Goal: Information Seeking & Learning: Learn about a topic

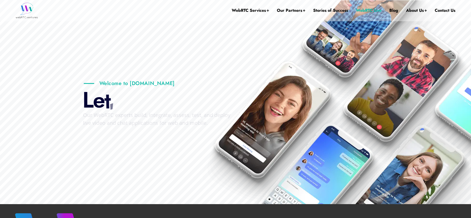
click at [364, 10] on link "WebRTC Live" at bounding box center [369, 10] width 26 height 21
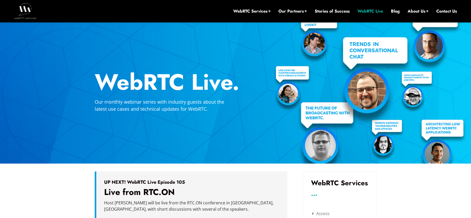
scroll to position [108, 0]
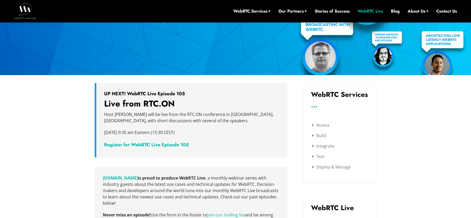
drag, startPoint x: 200, startPoint y: 131, endPoint x: 189, endPoint y: 132, distance: 11.2
click at [189, 132] on p "Thursday, September 18 at 9:30 am Eastern (15:30 CEST)" at bounding box center [192, 135] width 176 height 13
drag, startPoint x: 105, startPoint y: 102, endPoint x: 176, endPoint y: 104, distance: 71.3
click at [176, 104] on h3 "Live from RTC.ON" at bounding box center [192, 103] width 176 height 10
copy h3 "Live from RTC.ON"
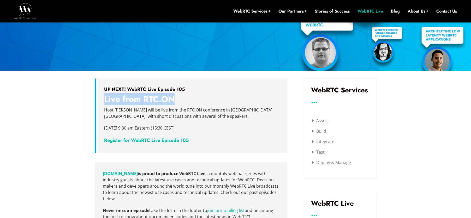
scroll to position [117, 0]
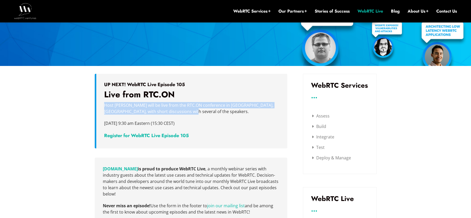
drag, startPoint x: 112, startPoint y: 107, endPoint x: 193, endPoint y: 111, distance: 80.3
click at [193, 111] on p "Host Arin Sime will be live from the RTC.ON conference in Krakow, Poland, with …" at bounding box center [192, 108] width 176 height 13
copy p "Host Arin Sime will be live from the RTC.ON conference in Krakow, Poland, with …"
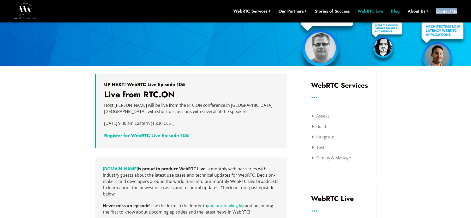
click at [393, 12] on link "Blog" at bounding box center [395, 11] width 9 height 6
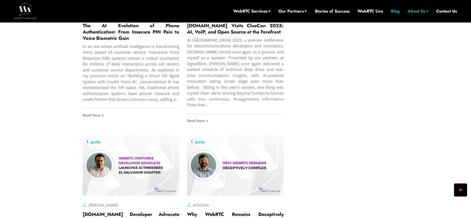
scroll to position [884, 0]
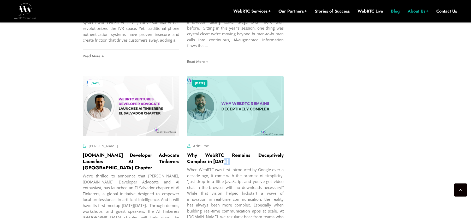
click at [228, 156] on h2 "Why WebRTC Remains Deceptively Complex in [DATE]" at bounding box center [235, 158] width 97 height 13
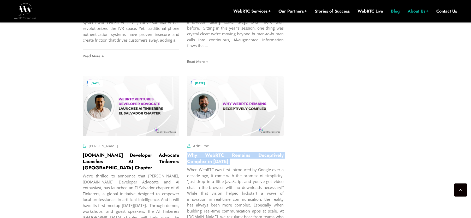
drag, startPoint x: 234, startPoint y: 156, endPoint x: 185, endPoint y: 149, distance: 48.8
click at [185, 149] on div "August 4, 2025 ArinSime Comments Off on Why WebRTC Remains Deceptively Complex …" at bounding box center [235, 163] width 104 height 183
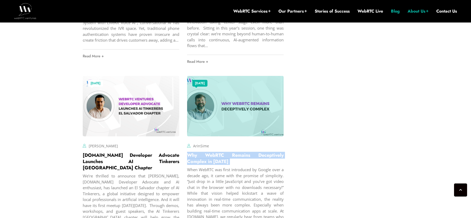
click at [213, 156] on link "Why WebRTC Remains Deceptively Complex in 2025" at bounding box center [235, 157] width 97 height 13
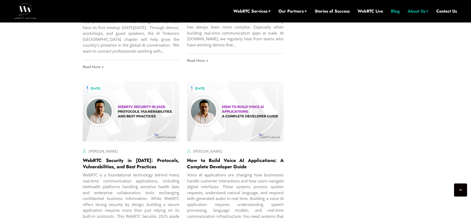
scroll to position [1064, 0]
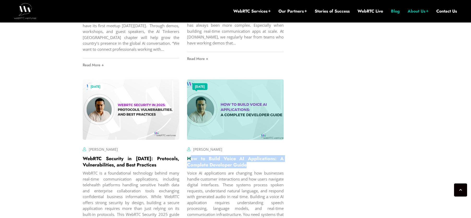
drag, startPoint x: 237, startPoint y: 154, endPoint x: 190, endPoint y: 149, distance: 46.7
click at [190, 155] on h2 "How to Build Voice AI Applications: A Complete Developer Guide" at bounding box center [235, 161] width 97 height 13
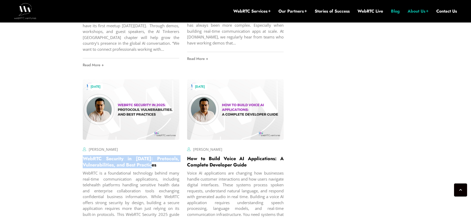
drag, startPoint x: 149, startPoint y: 153, endPoint x: 80, endPoint y: 147, distance: 69.0
click at [80, 147] on div "July 29, 2025 Hector Zelaya Comments Off on WebRTC Security in 2025: Protocols,…" at bounding box center [131, 169] width 104 height 188
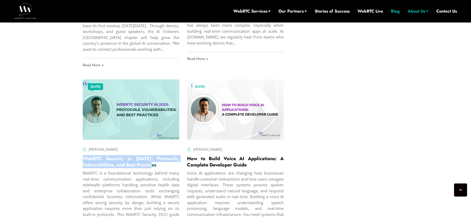
copy link "WebRTC Security in [DATE]: Protocols, Vulnerabilities, and Best Practices"
click at [131, 155] on link "WebRTC Security in [DATE]: Protocols, Vulnerabilities, and Best Practices" at bounding box center [131, 161] width 97 height 13
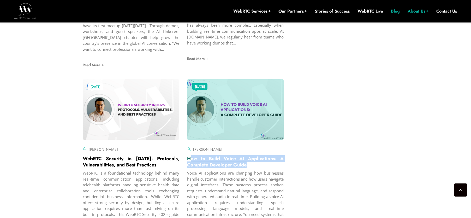
drag, startPoint x: 227, startPoint y: 153, endPoint x: 192, endPoint y: 146, distance: 35.7
click at [191, 155] on h2 "How to Build Voice AI Applications: A Complete Developer Guide" at bounding box center [235, 161] width 97 height 13
click at [220, 155] on link "How to Build Voice AI Applications: A Complete Developer Guide" at bounding box center [235, 161] width 97 height 13
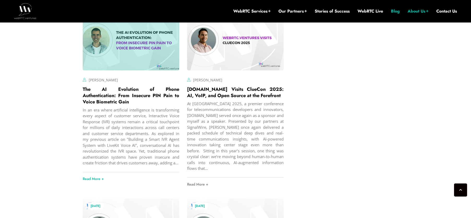
scroll to position [758, 0]
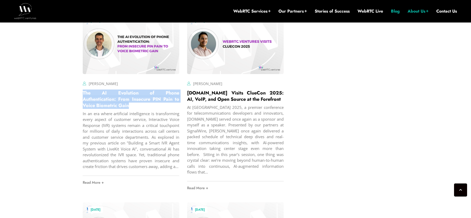
drag, startPoint x: 128, startPoint y: 100, endPoint x: 79, endPoint y: 88, distance: 49.9
click at [79, 88] on div "August 12, 2025 Lucas Schnöller Comments Off on The AI Evolution of Phone Authe…" at bounding box center [131, 104] width 104 height 188
copy link "The AI Evolution of Phone Authentication: From Insecure PIN Pain to Voice Biome…"
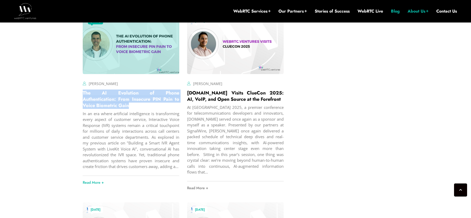
click at [93, 97] on link "The AI Evolution of Phone Authentication: From Insecure PIN Pain to Voice Biome…" at bounding box center [131, 98] width 97 height 19
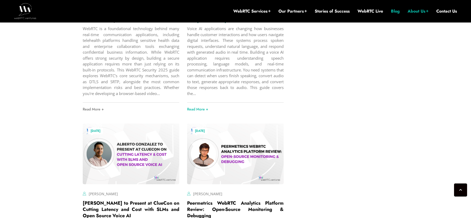
scroll to position [1103, 0]
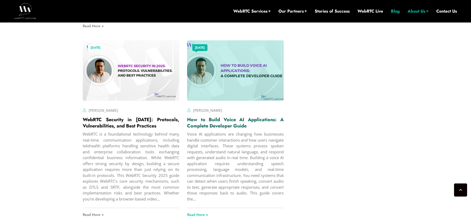
click at [201, 116] on link "How to Build Voice AI Applications: A Complete Developer Guide" at bounding box center [235, 122] width 97 height 13
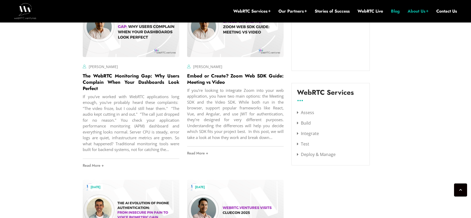
scroll to position [559, 0]
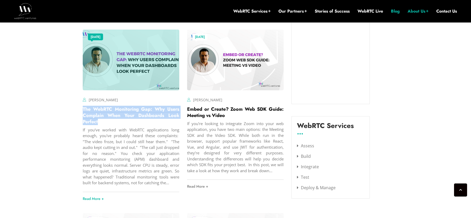
drag, startPoint x: 106, startPoint y: 116, endPoint x: 83, endPoint y: 106, distance: 25.5
click at [83, 106] on h2 "The WebRTC Monitoring Gap: Why Users Complain When Your Dashboards Look Perfect" at bounding box center [131, 115] width 97 height 19
copy link "The WebRTC Monitoring Gap: Why Users Complain When Your Dashboards Look Perfect"
click at [123, 106] on link "The WebRTC Monitoring Gap: Why Users Complain When Your Dashboards Look Perfect" at bounding box center [131, 115] width 97 height 19
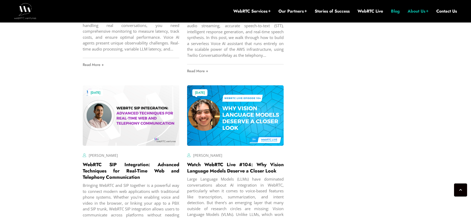
scroll to position [1662, 0]
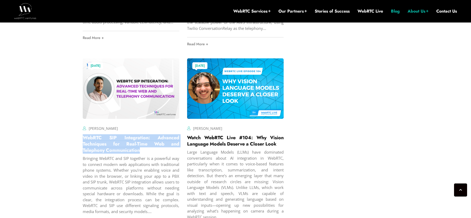
drag, startPoint x: 121, startPoint y: 144, endPoint x: 79, endPoint y: 132, distance: 44.0
click at [79, 132] on div "July 17, 2025 Alberto Gonzalez Comments Off on WebRTC SIP Integration: Advanced…" at bounding box center [131, 148] width 104 height 188
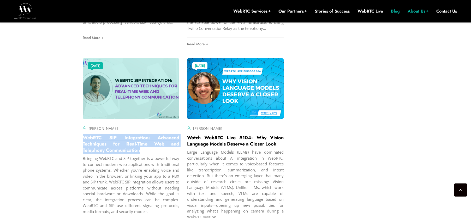
click at [94, 138] on link "WebRTC SIP Integration: Advanced Techniques for Real-Time Web and Telephony Com…" at bounding box center [131, 143] width 97 height 19
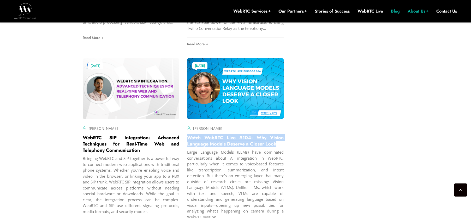
drag, startPoint x: 241, startPoint y: 136, endPoint x: 184, endPoint y: 131, distance: 57.2
click at [184, 131] on div "July 16, 2025 Jen Oppenheimer Comments Off on Watch WebRTC Live #104: Why Visio…" at bounding box center [235, 148] width 104 height 188
copy link "Watch WebRTC Live #104: Why Vision Language Models Deserve a Closer Look"
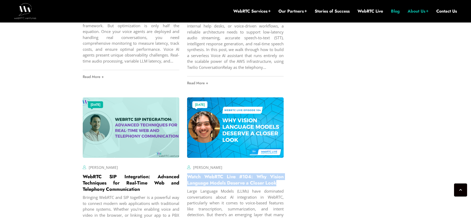
scroll to position [1558, 0]
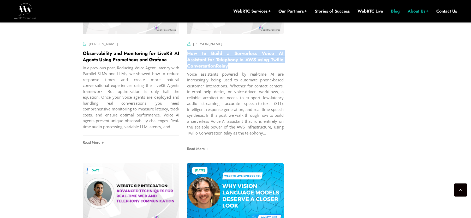
drag, startPoint x: 230, startPoint y: 55, endPoint x: 187, endPoint y: 44, distance: 44.3
click at [187, 44] on div "July 23, 2025 Hector Zelaya Comments Off on How to Build a Serverless Voice AI …" at bounding box center [235, 64] width 104 height 189
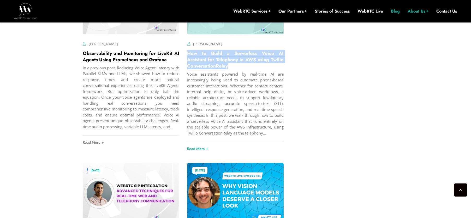
copy link "How to Build a Serverless Voice AI Assistant for Telephony in AWS using Twilio …"
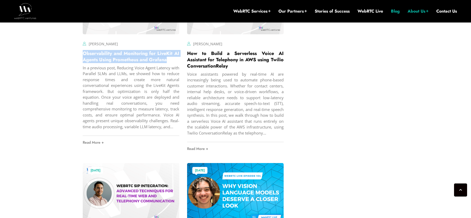
drag, startPoint x: 116, startPoint y: 47, endPoint x: 80, endPoint y: 44, distance: 36.2
click at [80, 44] on div "July 23, 2025 Alberto Gonzalez Comments Off on Observability and Monitoring for…" at bounding box center [131, 64] width 104 height 189
copy link "Observability and Monitoring for LiveKit AI Agents Using Prometheus and Grafana"
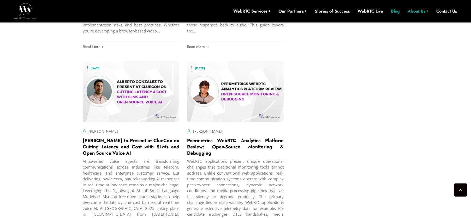
scroll to position [1254, 0]
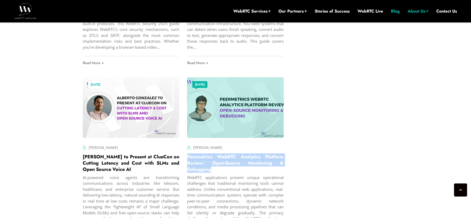
drag, startPoint x: 209, startPoint y: 157, endPoint x: 187, endPoint y: 147, distance: 24.3
click at [187, 153] on h2 "Peermetrics WebRTC Analytics Platform Review: Open-Source Monitoring & Debugging" at bounding box center [235, 162] width 97 height 19
copy link "Peermetrics WebRTC Analytics Platform Review: Open-Source Monitoring & Debugging"
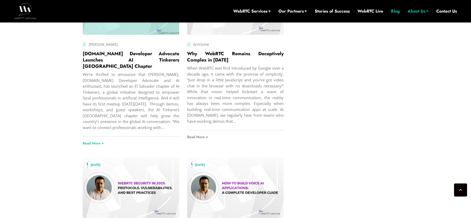
scroll to position [985, 0]
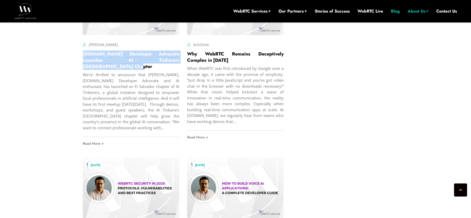
drag, startPoint x: 180, startPoint y: 55, endPoint x: 80, endPoint y: 48, distance: 100.0
click at [80, 48] on div "August 8, 2025 Jen Oppenheimer Comments Off on WebRTC.ventures Developer Advoca…" at bounding box center [131, 62] width 104 height 183
copy link "WebRTC.ventures Developer Advocate Launches AI Tinkerers El Salvador Chapter"
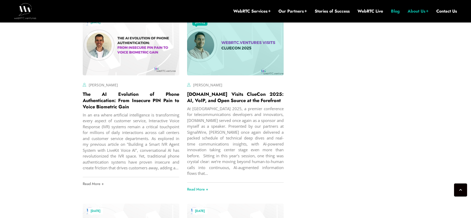
scroll to position [751, 0]
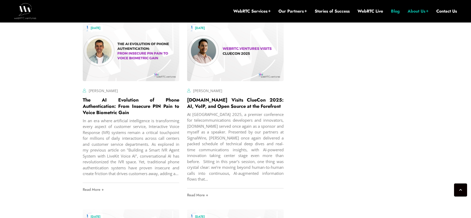
drag, startPoint x: 278, startPoint y: 100, endPoint x: 187, endPoint y: 94, distance: 91.9
click at [187, 94] on div "August 11, 2025 Alberto Gonzalez Comments Off on WebRTC.ventures Visits ClueCon…" at bounding box center [235, 111] width 104 height 188
copy link "WebRTC.ventures Visits ClueCon 2025: AI, VoIP, and Open Source at the Forefront"
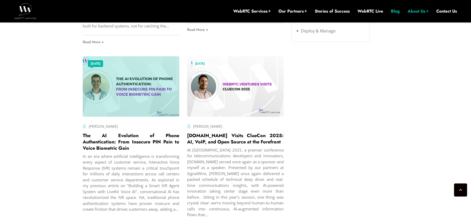
scroll to position [588, 0]
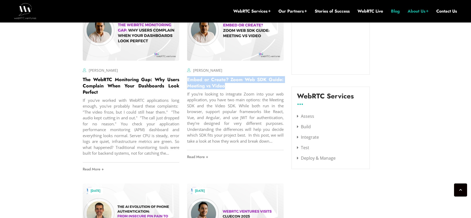
drag, startPoint x: 232, startPoint y: 78, endPoint x: 187, endPoint y: 76, distance: 46.0
click at [187, 76] on div "August 15, 2025 Hector Zelaya Comments Off on Embed or Create? Zoom Web SDK Gui…" at bounding box center [235, 87] width 104 height 183
copy link "Embed or Create? Zoom Web SDK Guide: Meeting vs Video"
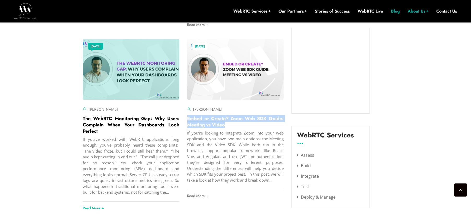
scroll to position [412, 0]
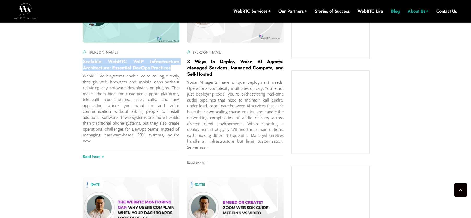
drag, startPoint x: 179, startPoint y: 62, endPoint x: 83, endPoint y: 56, distance: 96.5
click at [83, 58] on h2 "Scalable WebRTC VoIP Infrastructure Architecture: Essential DevOps Practices" at bounding box center [131, 64] width 97 height 13
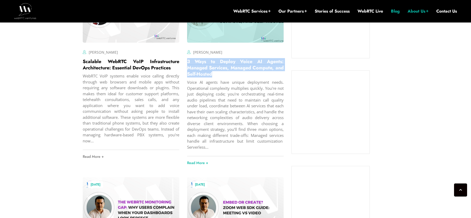
drag, startPoint x: 222, startPoint y: 67, endPoint x: 188, endPoint y: 57, distance: 36.0
click at [188, 58] on h2 "3 Ways to Deploy Voice AI Agents: Managed Services, Managed Compute, and Self-H…" at bounding box center [235, 67] width 97 height 19
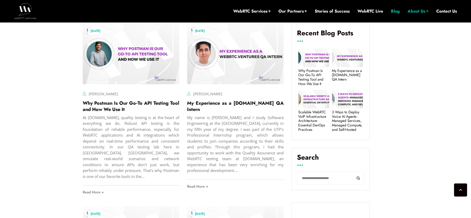
scroll to position [168, 0]
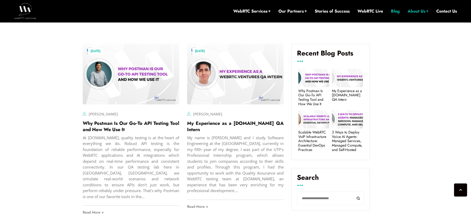
drag, startPoint x: 203, startPoint y: 129, endPoint x: 185, endPoint y: 124, distance: 19.2
click at [185, 124] on div "September 3, 2025 Octavio Alvarado Comments Off on My Experience as a WebRTC.ve…" at bounding box center [235, 131] width 104 height 183
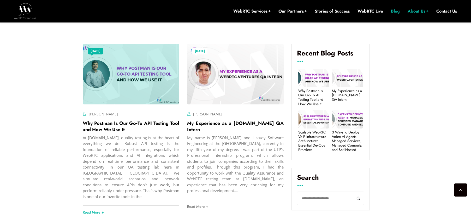
scroll to position [159, 0]
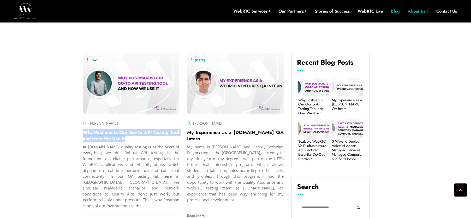
drag, startPoint x: 99, startPoint y: 135, endPoint x: 81, endPoint y: 131, distance: 18.3
click at [81, 131] on div "September 11, 2025 Rafael Amberths Comments Off on Why Postman Is Our Go‑To API…" at bounding box center [131, 140] width 104 height 183
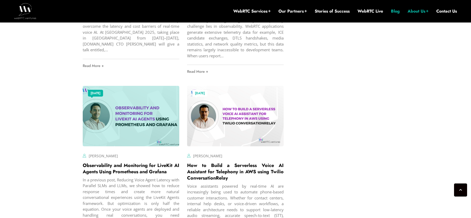
scroll to position [1446, 0]
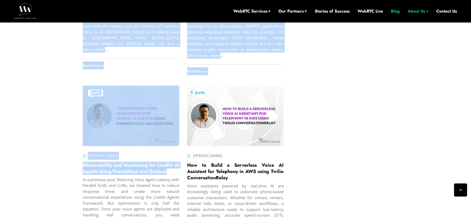
drag, startPoint x: 168, startPoint y: 160, endPoint x: 75, endPoint y: 155, distance: 93.9
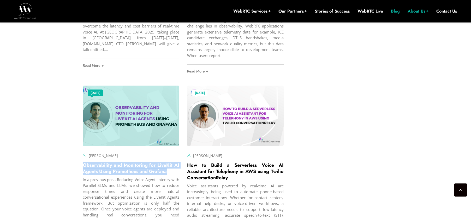
drag, startPoint x: 166, startPoint y: 160, endPoint x: 83, endPoint y: 153, distance: 83.6
click at [83, 162] on h2 "Observability and Monitoring for LiveKit AI Agents Using Prometheus and Grafana" at bounding box center [131, 168] width 97 height 13
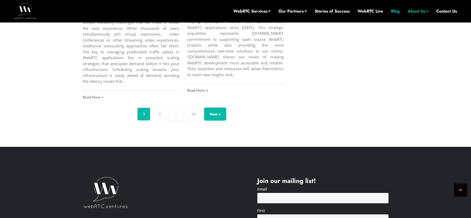
scroll to position [2097, 0]
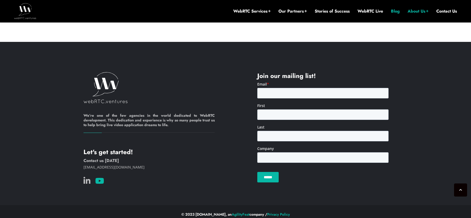
click at [99, 177] on icon at bounding box center [99, 181] width 9 height 8
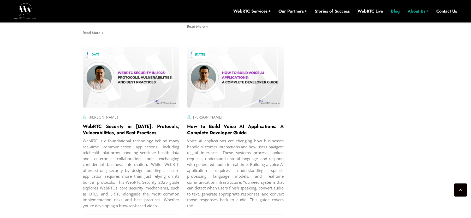
scroll to position [1092, 0]
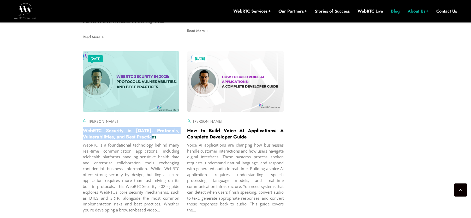
drag, startPoint x: 143, startPoint y: 125, endPoint x: 83, endPoint y: 119, distance: 59.6
click at [83, 127] on h2 "WebRTC Security in [DATE]: Protocols, Vulnerabilities, and Best Practices" at bounding box center [131, 133] width 97 height 13
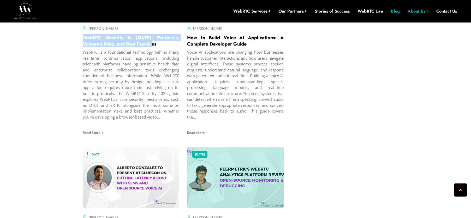
scroll to position [1122, 0]
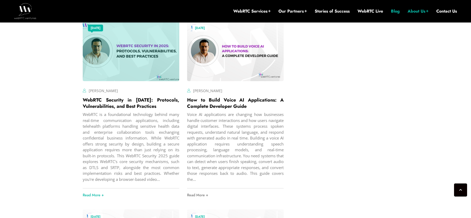
click at [151, 112] on div "WebRTC is a foundational technology behind many real-time communication applica…" at bounding box center [131, 146] width 97 height 71
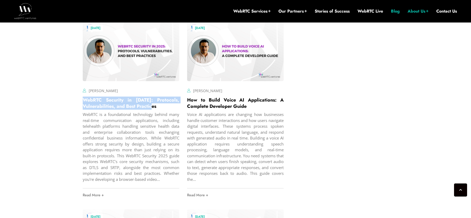
drag, startPoint x: 159, startPoint y: 95, endPoint x: 82, endPoint y: 89, distance: 77.5
click at [82, 89] on div "July 29, 2025 Hector Zelaya Comments Off on WebRTC Security in 2025: Protocols,…" at bounding box center [131, 111] width 104 height 188
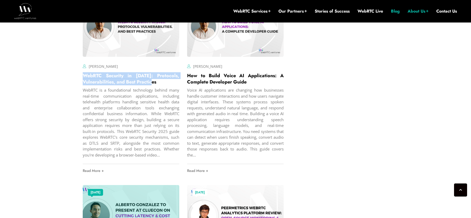
scroll to position [1268, 0]
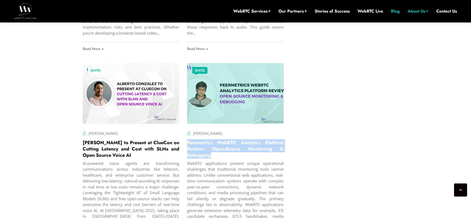
drag, startPoint x: 211, startPoint y: 144, endPoint x: 187, endPoint y: 133, distance: 26.1
click at [187, 139] on h2 "Peermetrics WebRTC Analytics Platform Review: Open-Source Monitoring & Debugging" at bounding box center [235, 148] width 97 height 19
click at [204, 139] on link "Peermetrics WebRTC Analytics Platform Review: Open-Source Monitoring & Debugging" at bounding box center [235, 148] width 97 height 19
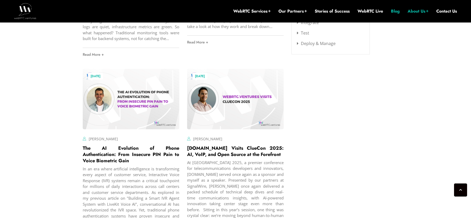
scroll to position [616, 0]
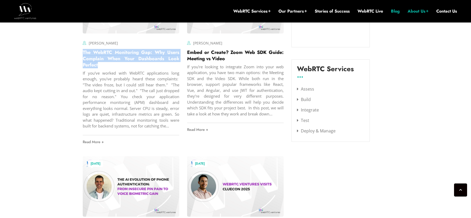
drag, startPoint x: 98, startPoint y: 56, endPoint x: 82, endPoint y: 49, distance: 18.4
click at [82, 49] on div "August 20, 2025 Hector Zelaya Comments Off on The WebRTC Monitoring Gap: Why Us…" at bounding box center [131, 60] width 104 height 183
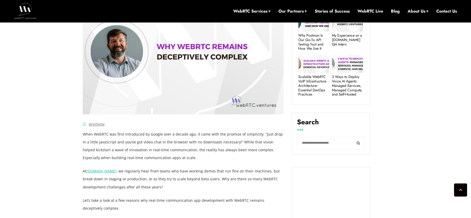
scroll to position [318, 0]
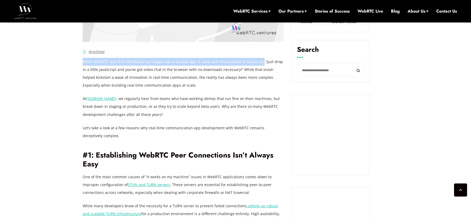
drag, startPoint x: 83, startPoint y: 62, endPoint x: 259, endPoint y: 62, distance: 175.8
click at [259, 62] on p "When WebRTC was first introduced by Google over a decade ago, it came with the …" at bounding box center [183, 73] width 201 height 31
copy p "When WebRTC was first introduced by Google over a decade ago, it came with the …"
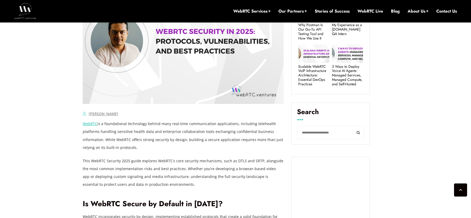
scroll to position [279, 0]
drag, startPoint x: 187, startPoint y: 143, endPoint x: 188, endPoint y: 146, distance: 3.4
click at [188, 146] on p "WebRTC is a foundational technology behind many real-time communication applica…" at bounding box center [183, 134] width 201 height 31
copy p "building a secure application requires more than just relying on its built-in p…"
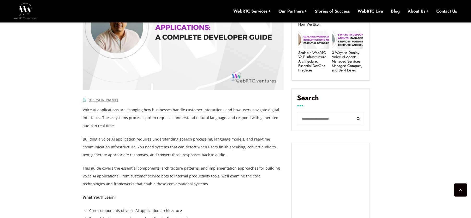
scroll to position [293, 0]
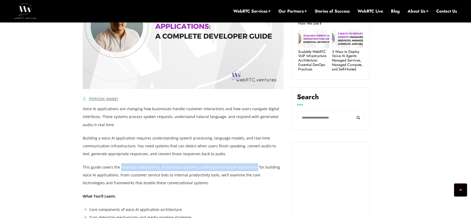
drag, startPoint x: 120, startPoint y: 167, endPoint x: 252, endPoint y: 168, distance: 131.9
click at [252, 168] on p "This guide covers the essential components, architecture patterns, and implemen…" at bounding box center [183, 175] width 201 height 24
copy p "essential components, architecture patterns, and implementation approaches"
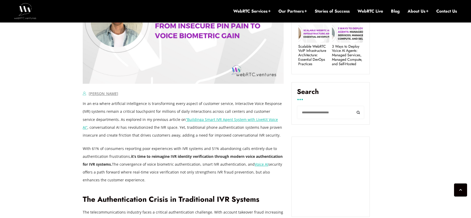
scroll to position [307, 0]
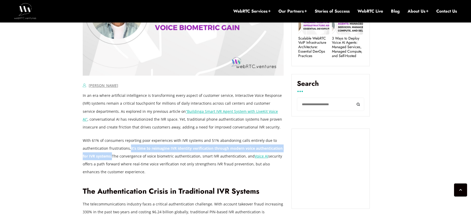
drag, startPoint x: 131, startPoint y: 151, endPoint x: 112, endPoint y: 156, distance: 19.5
click at [112, 156] on strong "it’s time to reimagine IVR identity verification through modern voice authentic…" at bounding box center [183, 151] width 200 height 13
copy strong "it’s time to reimagine IVR identity verification through modern voice authentic…"
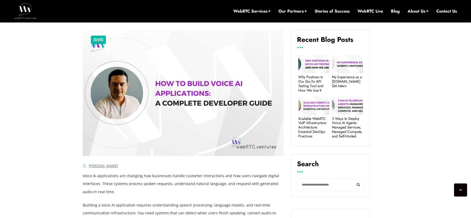
scroll to position [369, 0]
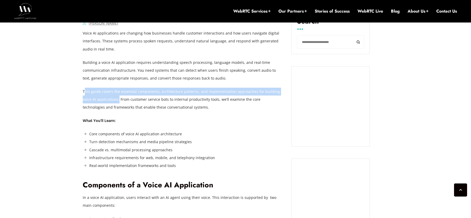
drag, startPoint x: 109, startPoint y: 100, endPoint x: 85, endPoint y: 93, distance: 24.6
click at [85, 93] on p "This guide covers the essential components, architecture patterns, and implemen…" at bounding box center [183, 100] width 201 height 24
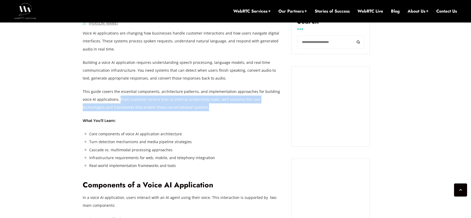
drag, startPoint x: 167, startPoint y: 107, endPoint x: 110, endPoint y: 99, distance: 57.0
click at [110, 99] on p "This guide covers the essential components, architecture patterns, and implemen…" at bounding box center [183, 100] width 201 height 24
copy p "From customer service bots to internal productivity tools, we’ll examine the co…"
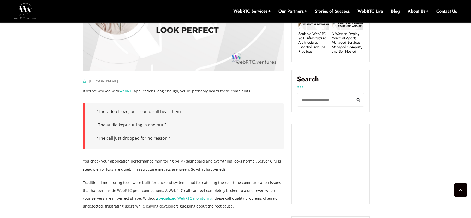
scroll to position [370, 0]
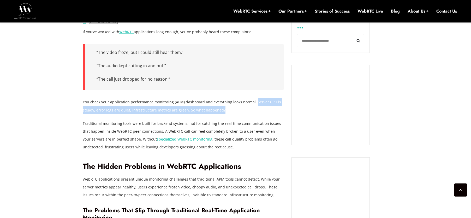
drag, startPoint x: 254, startPoint y: 102, endPoint x: 253, endPoint y: 109, distance: 7.1
click at [253, 109] on p "You check your application performance monitoring (APM) dashboard and everythin…" at bounding box center [183, 106] width 201 height 16
copy p "Server CPU is steady, error logs are quiet, infrastructure metrics are green. S…"
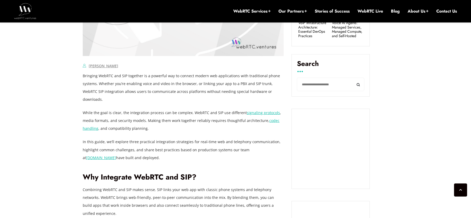
scroll to position [349, 0]
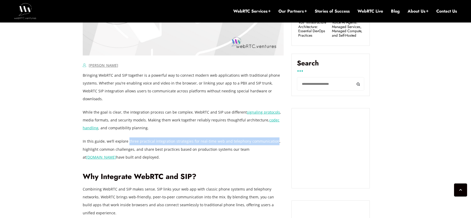
drag, startPoint x: 127, startPoint y: 133, endPoint x: 273, endPoint y: 134, distance: 145.2
click at [273, 137] on p "In this guide, we’ll explore three practical integration strategies for real-ti…" at bounding box center [183, 149] width 201 height 24
drag, startPoint x: 114, startPoint y: 133, endPoint x: 273, endPoint y: 137, distance: 159.6
click at [273, 137] on p "In this guide, we’ll explore three practical integration strategies for real-ti…" at bounding box center [183, 149] width 201 height 24
copy p "explore three practical integration strategies for real-time web and telephony …"
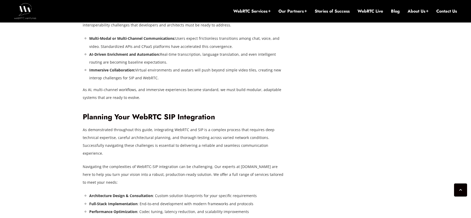
scroll to position [1895, 0]
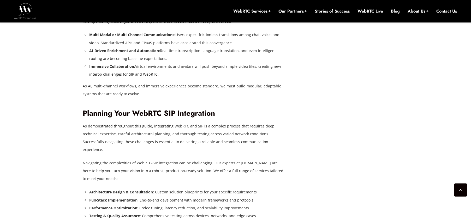
drag, startPoint x: 153, startPoint y: 111, endPoint x: 174, endPoint y: 115, distance: 22.1
click at [174, 122] on p "As demonstrated throughout this guide, integrating WebRTC and SIP is a complex …" at bounding box center [183, 137] width 201 height 31
drag, startPoint x: 152, startPoint y: 110, endPoint x: 211, endPoint y: 118, distance: 59.4
click at [211, 122] on p "As demonstrated throughout this guide, integrating WebRTC and SIP is a complex …" at bounding box center [183, 137] width 201 height 31
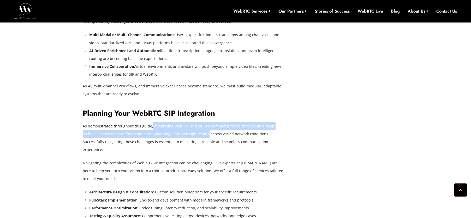
drag, startPoint x: 204, startPoint y: 118, endPoint x: 151, endPoint y: 111, distance: 53.5
click at [151, 122] on p "As demonstrated throughout this guide, integrating WebRTC and SIP is a complex …" at bounding box center [183, 137] width 201 height 31
copy p "integrating WebRTC and SIP is a complex process that requires deep technical ex…"
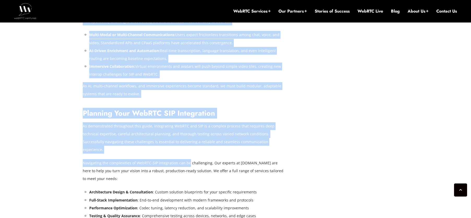
drag, startPoint x: 82, startPoint y: 140, endPoint x: 187, endPoint y: 142, distance: 105.3
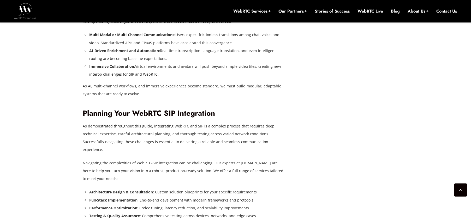
click at [188, 159] on p "Navigating the complexities of WebRTC-SIP integration can be challenging. Our e…" at bounding box center [183, 171] width 201 height 24
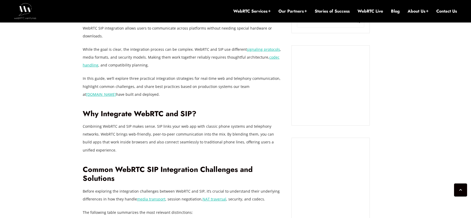
scroll to position [410, 0]
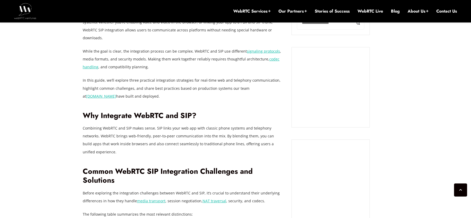
drag, startPoint x: 128, startPoint y: 73, endPoint x: 137, endPoint y: 78, distance: 10.7
click at [137, 79] on p "In this guide, we’ll explore three practical integration strategies for real-ti…" at bounding box center [183, 88] width 201 height 24
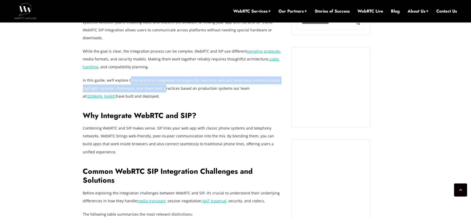
drag, startPoint x: 131, startPoint y: 73, endPoint x: 162, endPoint y: 80, distance: 31.8
click at [162, 80] on p "In this guide, we’ll explore three practical integration strategies for real-ti…" at bounding box center [183, 88] width 201 height 24
click at [138, 76] on p "In this guide, we’ll explore three practical integration strategies for real-ti…" at bounding box center [183, 88] width 201 height 24
drag, startPoint x: 127, startPoint y: 73, endPoint x: 134, endPoint y: 78, distance: 8.2
click at [134, 78] on p "In this guide, we’ll explore three practical integration strategies for real-ti…" at bounding box center [183, 88] width 201 height 24
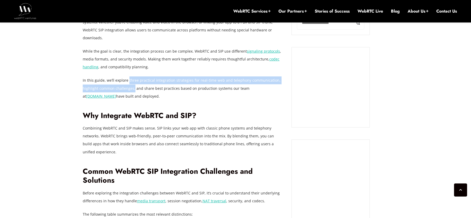
copy p "three practical integration strategies for real-time web and telephony communic…"
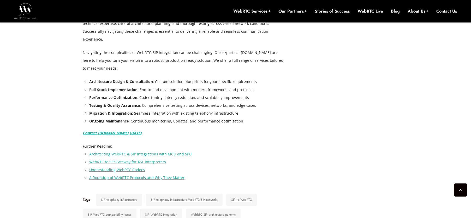
scroll to position [1837, 0]
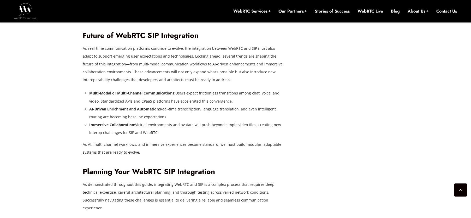
drag, startPoint x: 83, startPoint y: 41, endPoint x: 145, endPoint y: 39, distance: 62.5
click at [142, 44] on p "As real-time communication platforms continue to evolve, the integration betwee…" at bounding box center [183, 63] width 201 height 39
drag, startPoint x: 179, startPoint y: 40, endPoint x: 83, endPoint y: 40, distance: 95.9
click at [83, 44] on p "As real-time communication platforms continue to evolve, the integration betwee…" at bounding box center [183, 63] width 201 height 39
copy p "to support emerging user expectations and technologies"
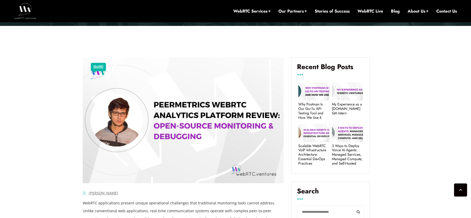
scroll to position [312, 0]
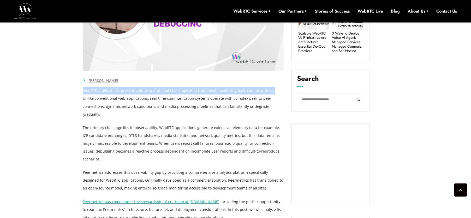
drag, startPoint x: 92, startPoint y: 91, endPoint x: 269, endPoint y: 93, distance: 176.8
click at [269, 93] on p "WebRTC applications present unique operational challenges that traditional moni…" at bounding box center [183, 101] width 201 height 31
copy p "WebRTC applications present unique operational challenges that traditional moni…"
